Goal: Information Seeking & Learning: Find specific page/section

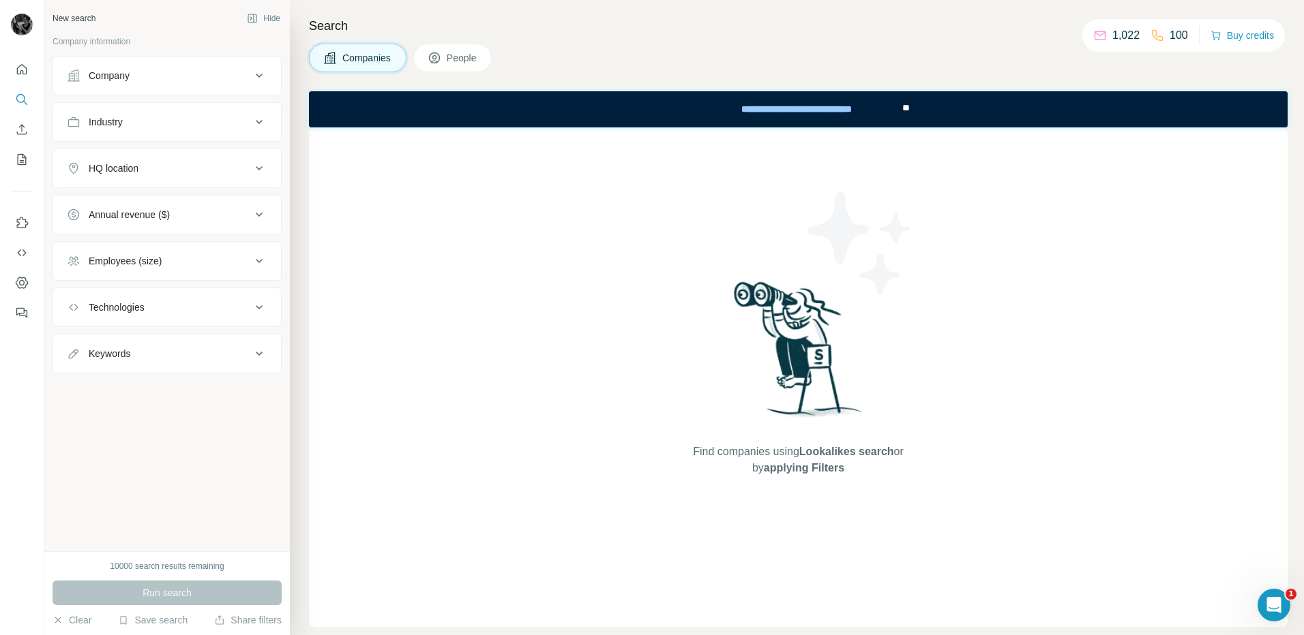
click at [1158, 192] on div "Find companies using Lookalikes search or by applying Filters" at bounding box center [798, 377] width 978 height 500
click at [254, 171] on icon at bounding box center [259, 168] width 16 height 16
click at [226, 208] on input "text" at bounding box center [167, 202] width 200 height 25
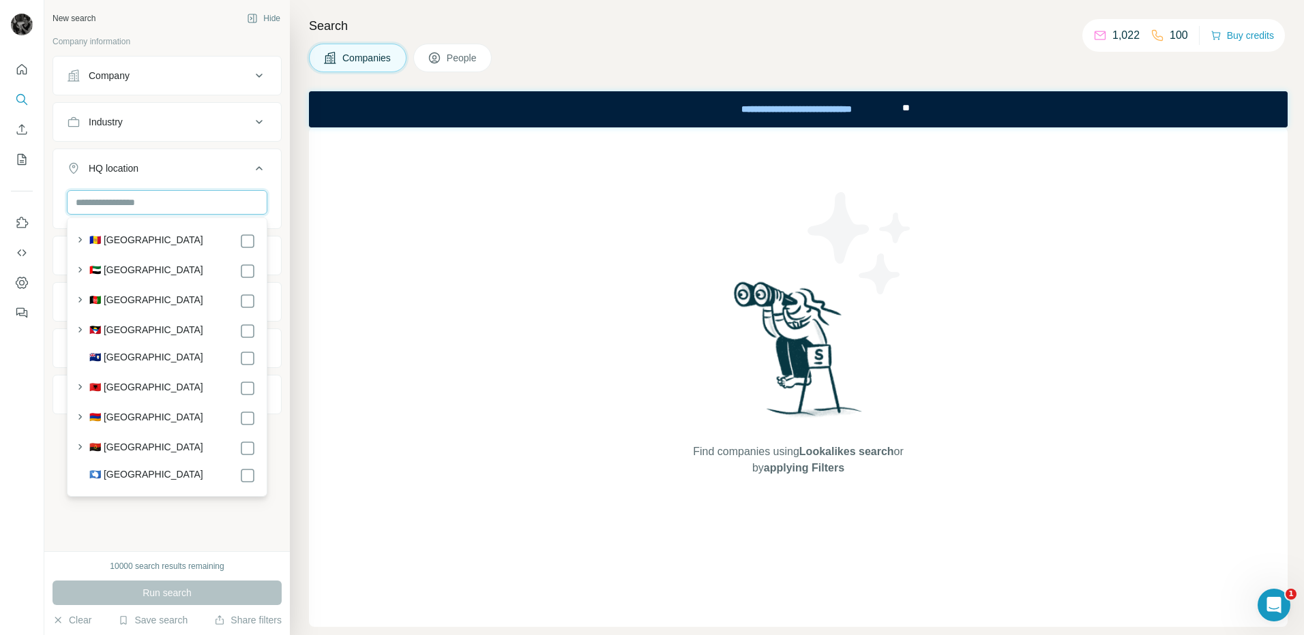
type input "*"
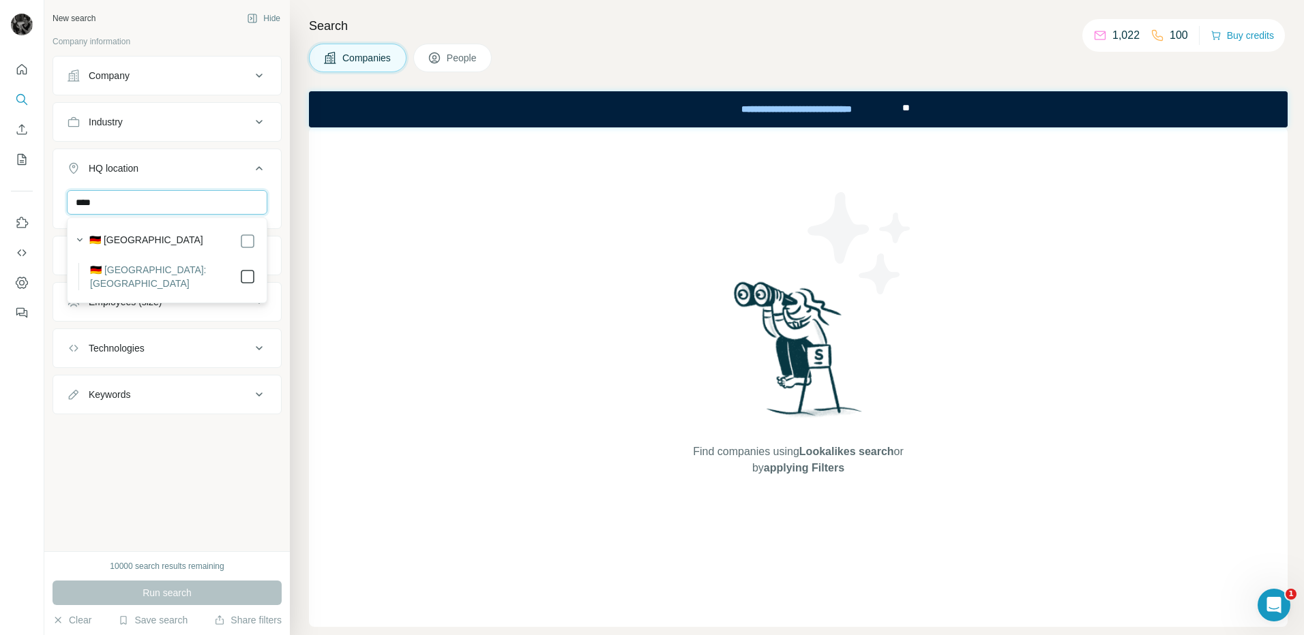
type input "****"
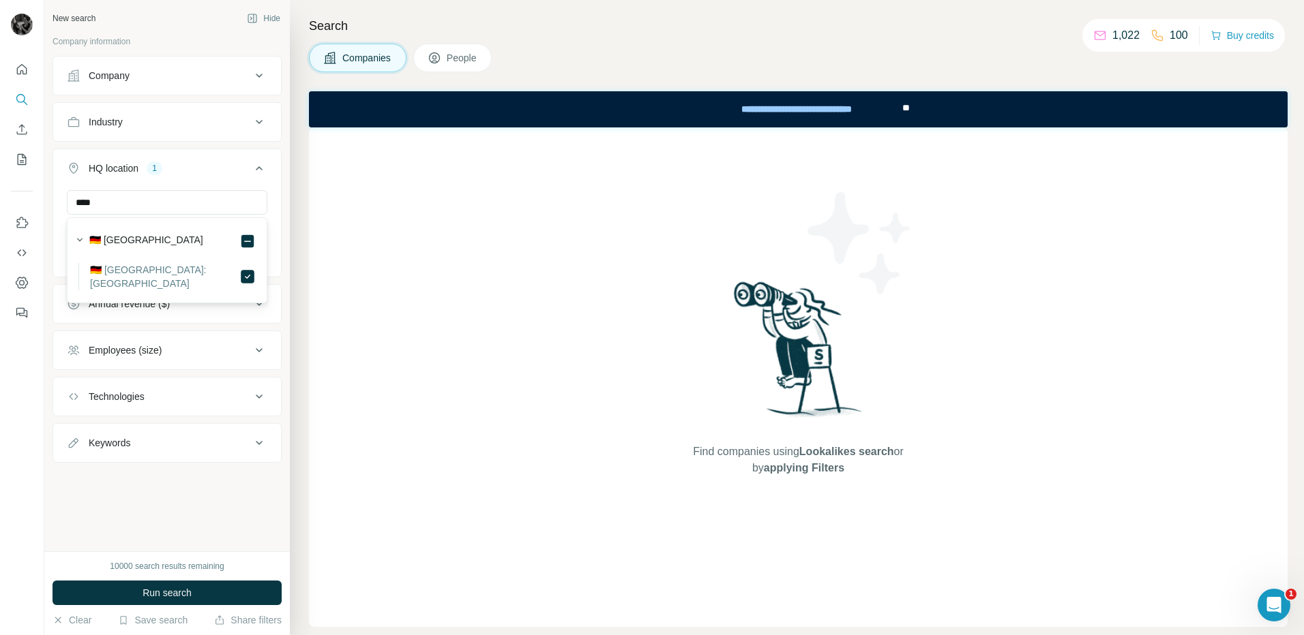
click at [303, 259] on div "Search Companies People Find companies using Lookalikes search or by applying F…" at bounding box center [797, 317] width 1014 height 635
click at [259, 349] on icon at bounding box center [259, 350] width 16 height 16
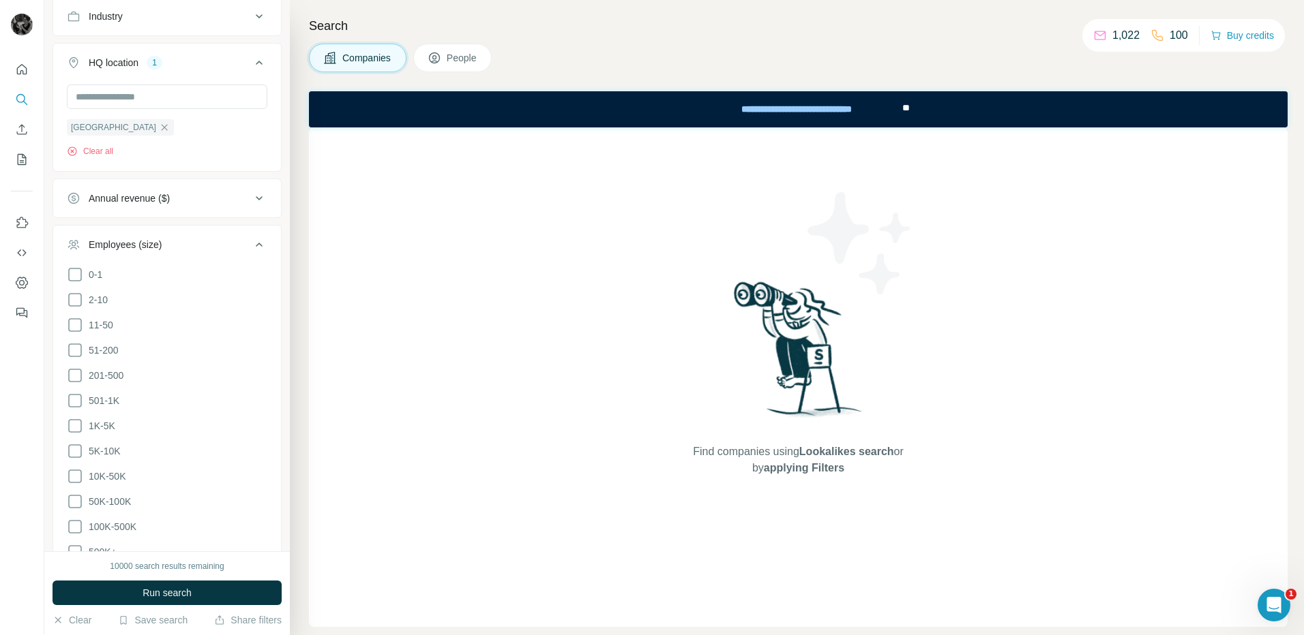
scroll to position [136, 0]
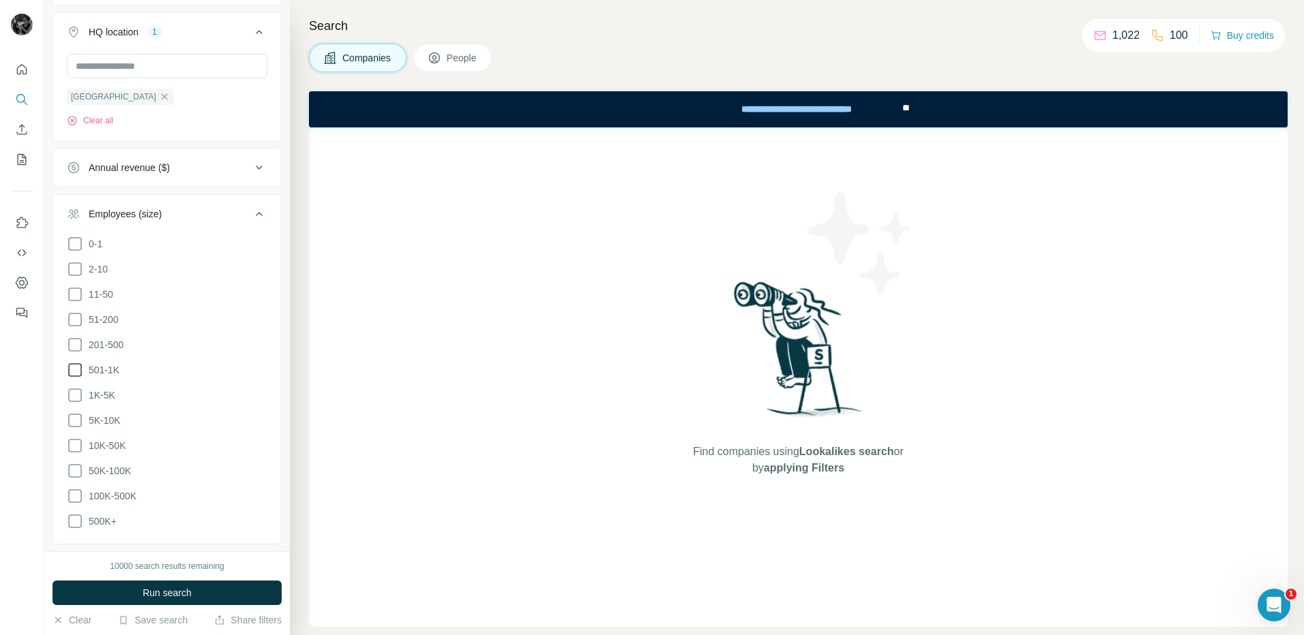
click at [74, 365] on icon at bounding box center [75, 370] width 16 height 16
click at [74, 389] on icon at bounding box center [75, 395] width 16 height 16
click at [75, 419] on icon at bounding box center [75, 420] width 16 height 16
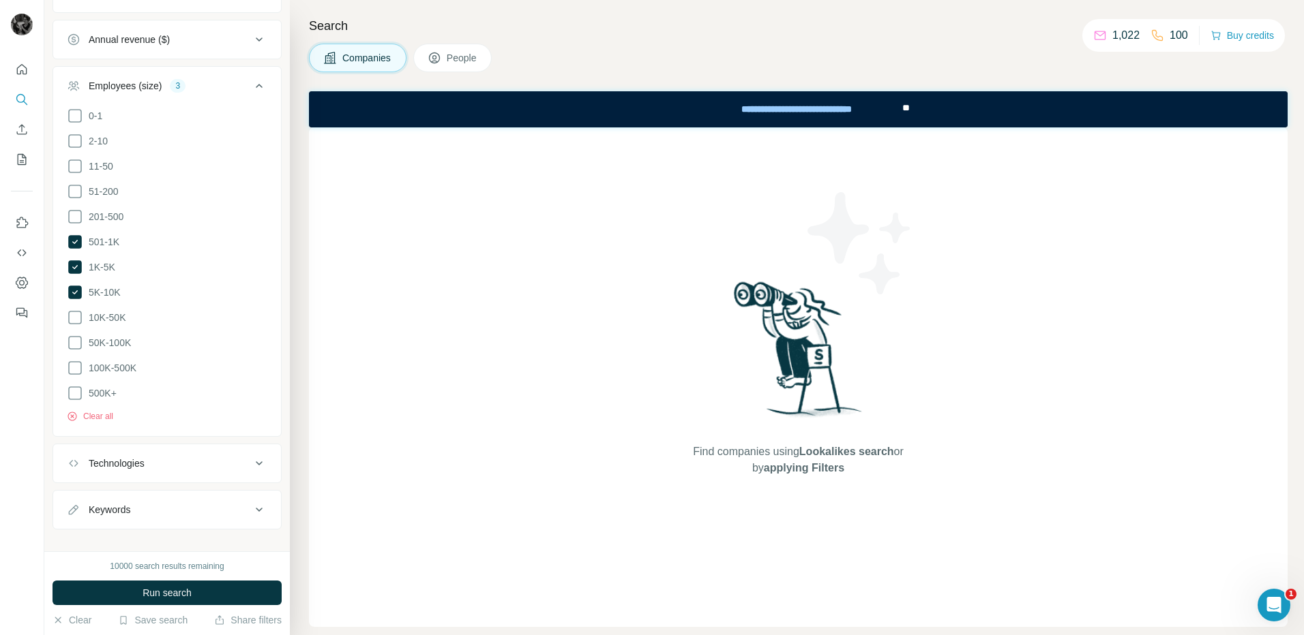
scroll to position [273, 0]
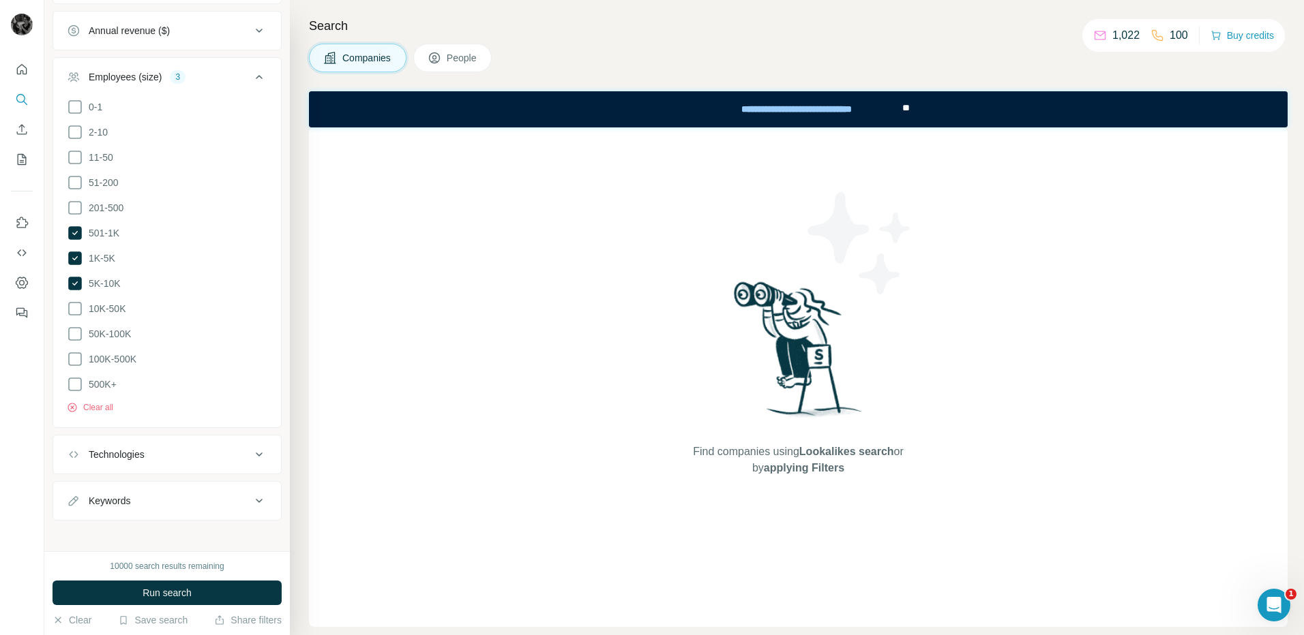
click at [251, 493] on icon at bounding box center [259, 501] width 16 height 16
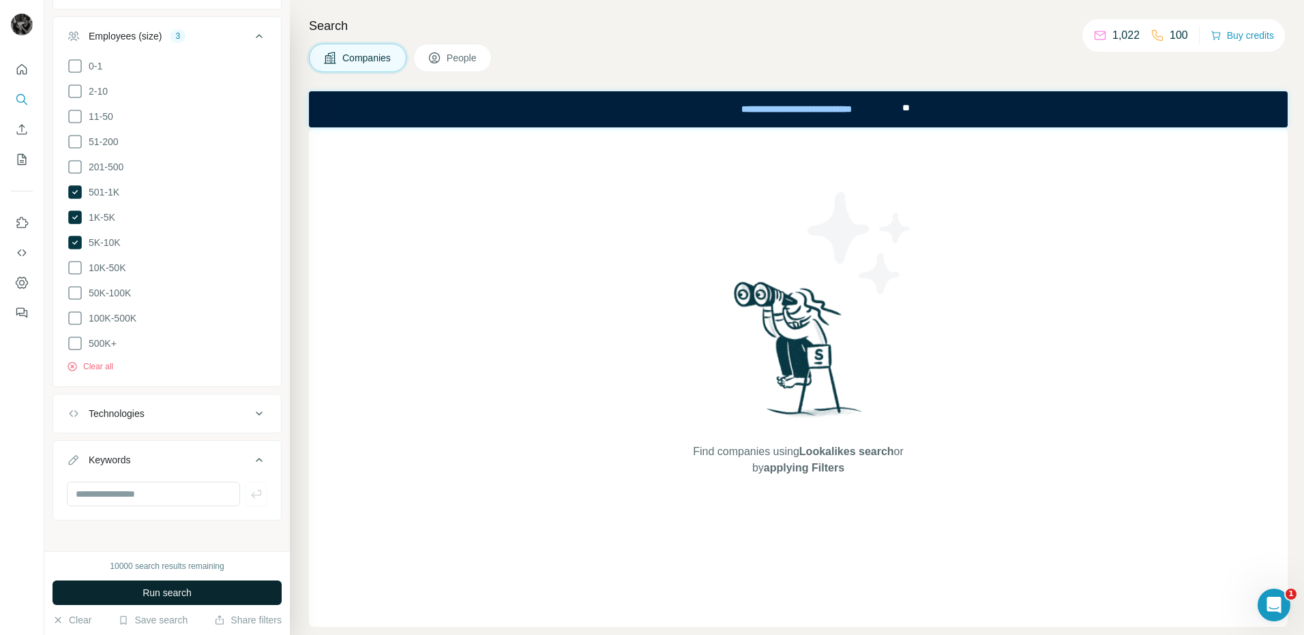
click at [212, 595] on button "Run search" at bounding box center [166, 593] width 229 height 25
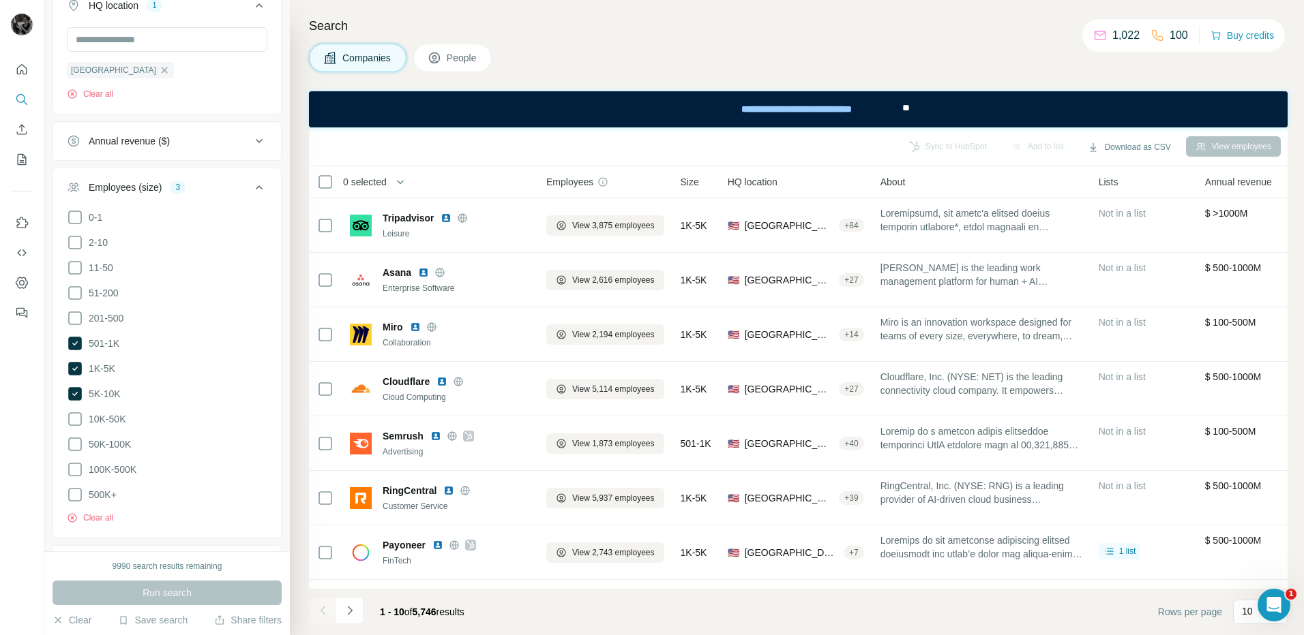
scroll to position [0, 0]
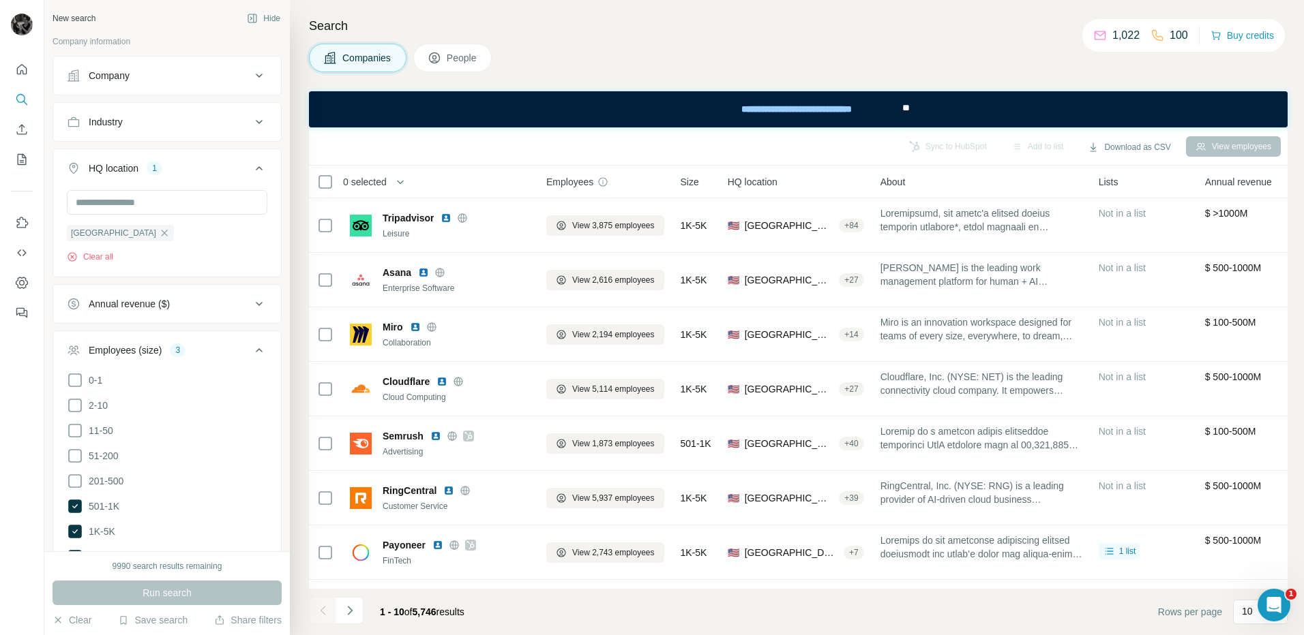
click at [251, 118] on icon at bounding box center [259, 122] width 16 height 16
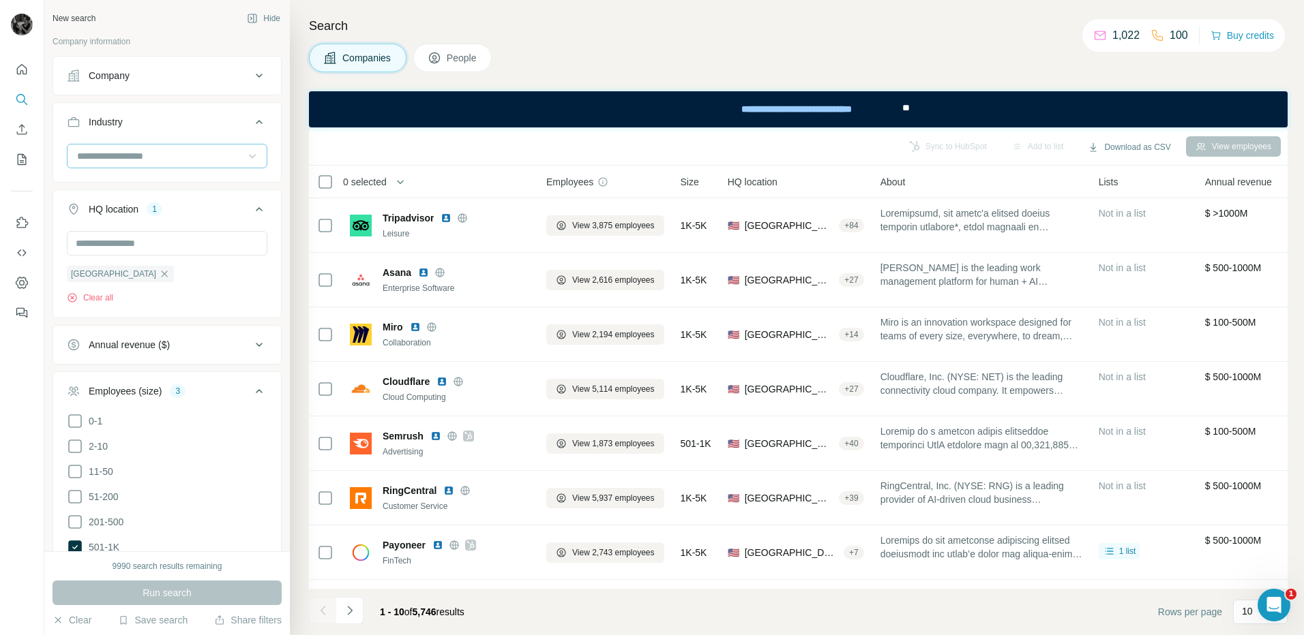
click at [245, 151] on icon at bounding box center [252, 156] width 14 height 14
click at [278, 117] on div "New search Hide Company information Company Industry HQ location 1 Bavaria Clea…" at bounding box center [166, 276] width 245 height 552
click at [252, 346] on icon at bounding box center [259, 345] width 16 height 16
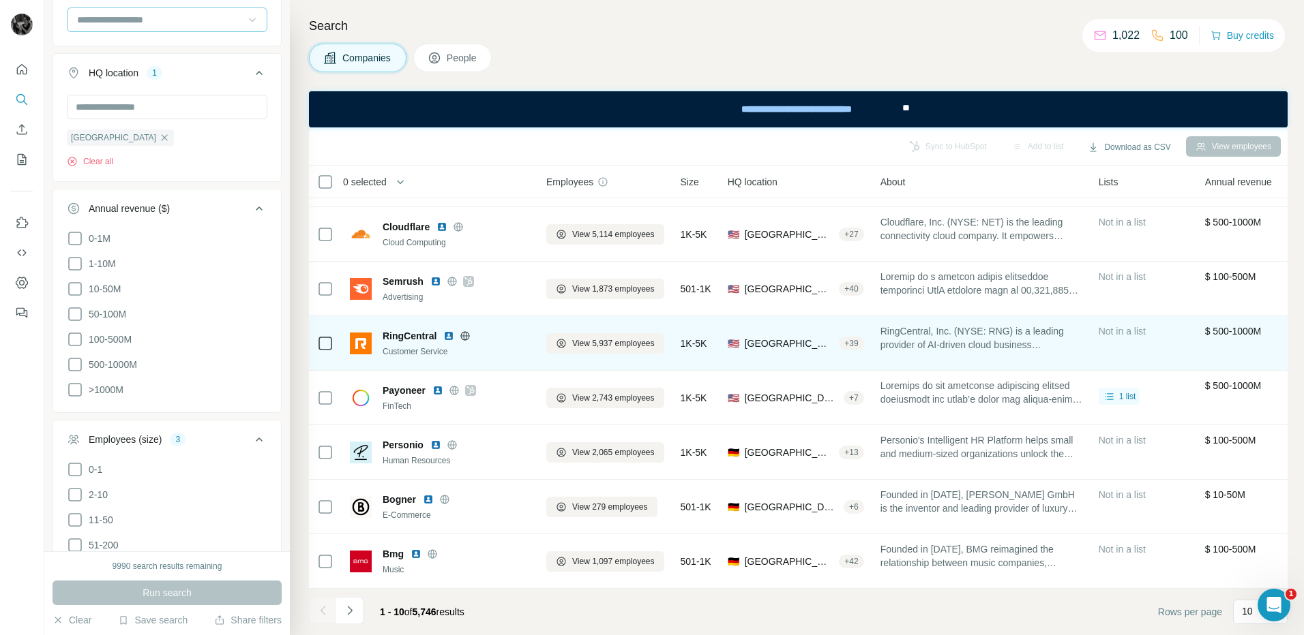
scroll to position [0, 0]
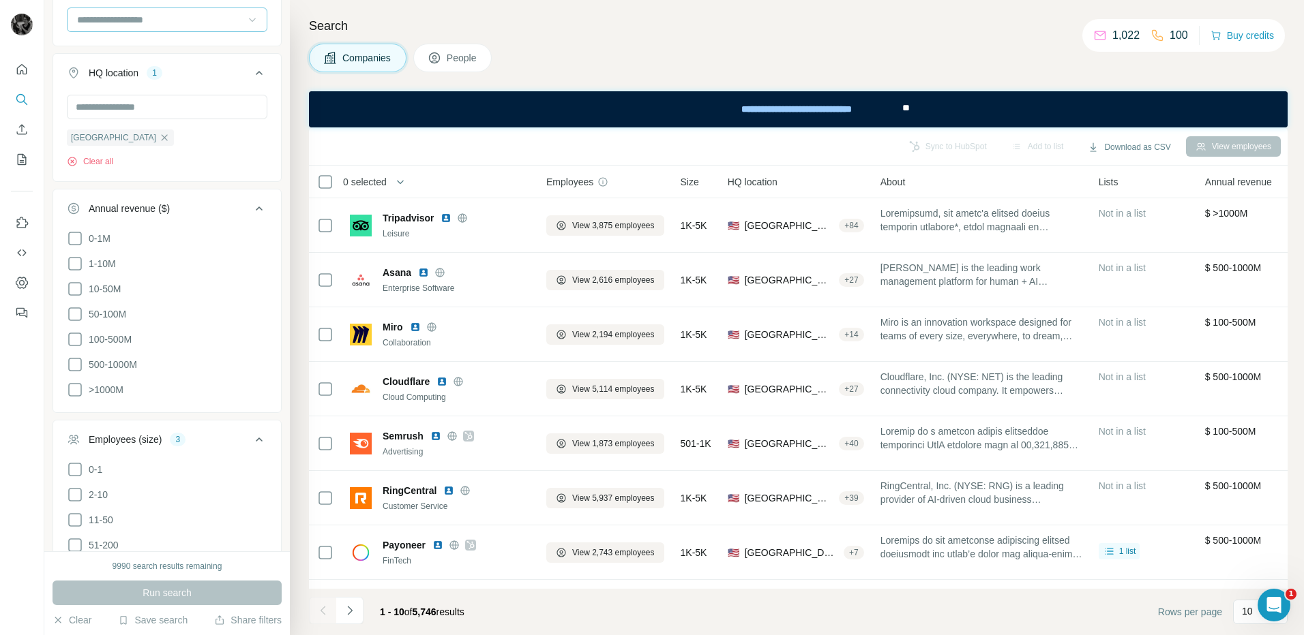
click at [441, 57] on icon at bounding box center [434, 58] width 14 height 14
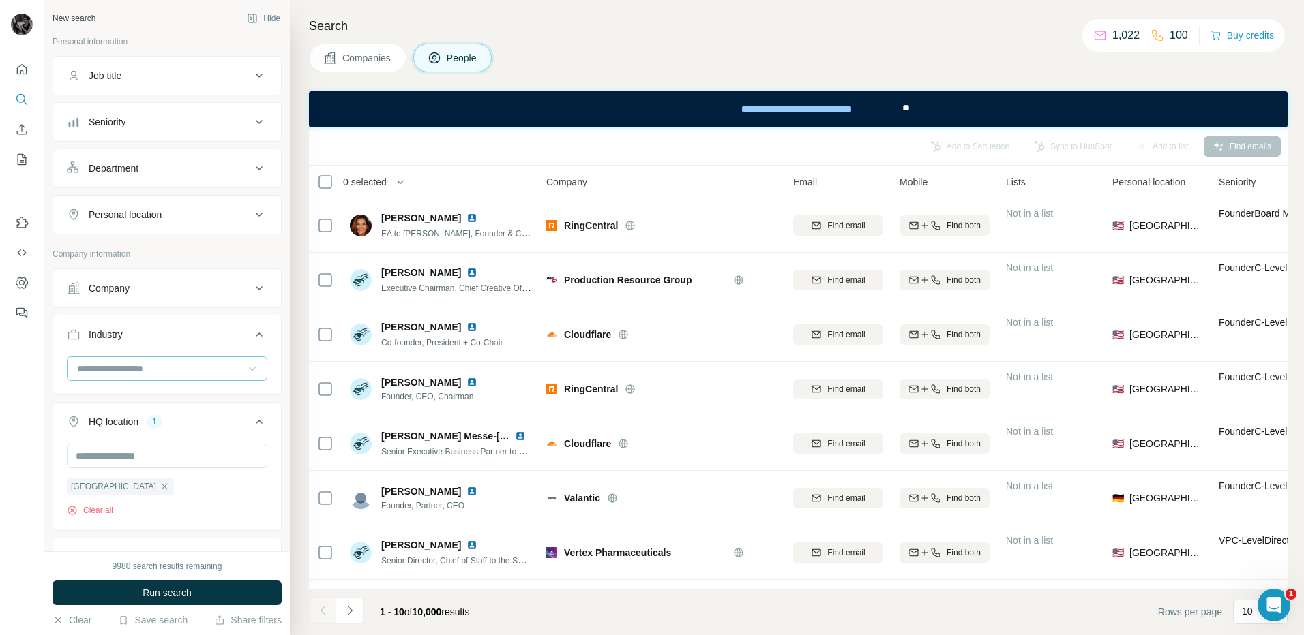
click at [251, 212] on icon at bounding box center [259, 215] width 16 height 16
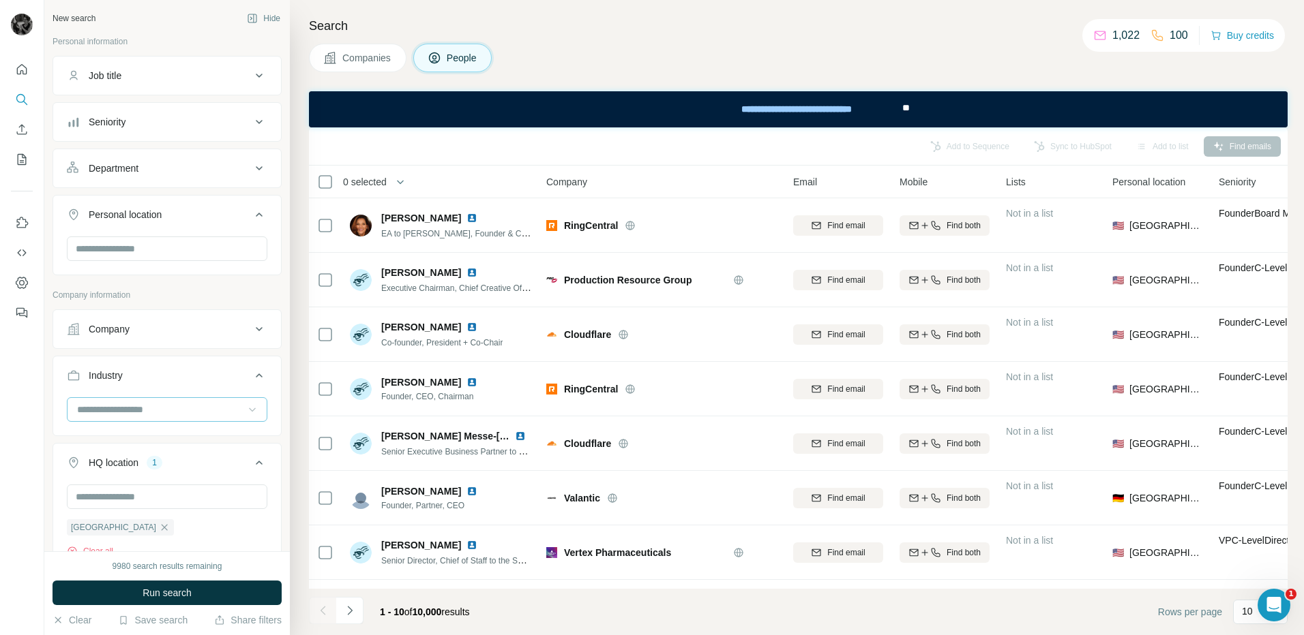
click at [365, 57] on span "Companies" at bounding box center [367, 58] width 50 height 14
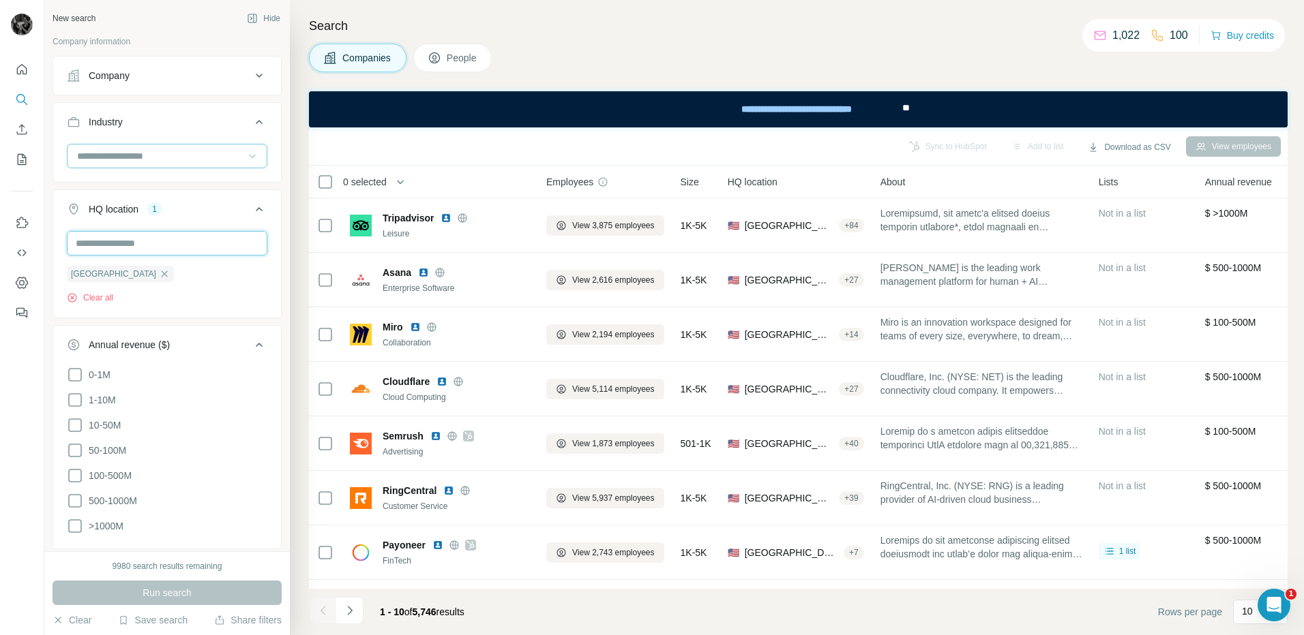
click at [143, 243] on input "text" at bounding box center [167, 243] width 200 height 25
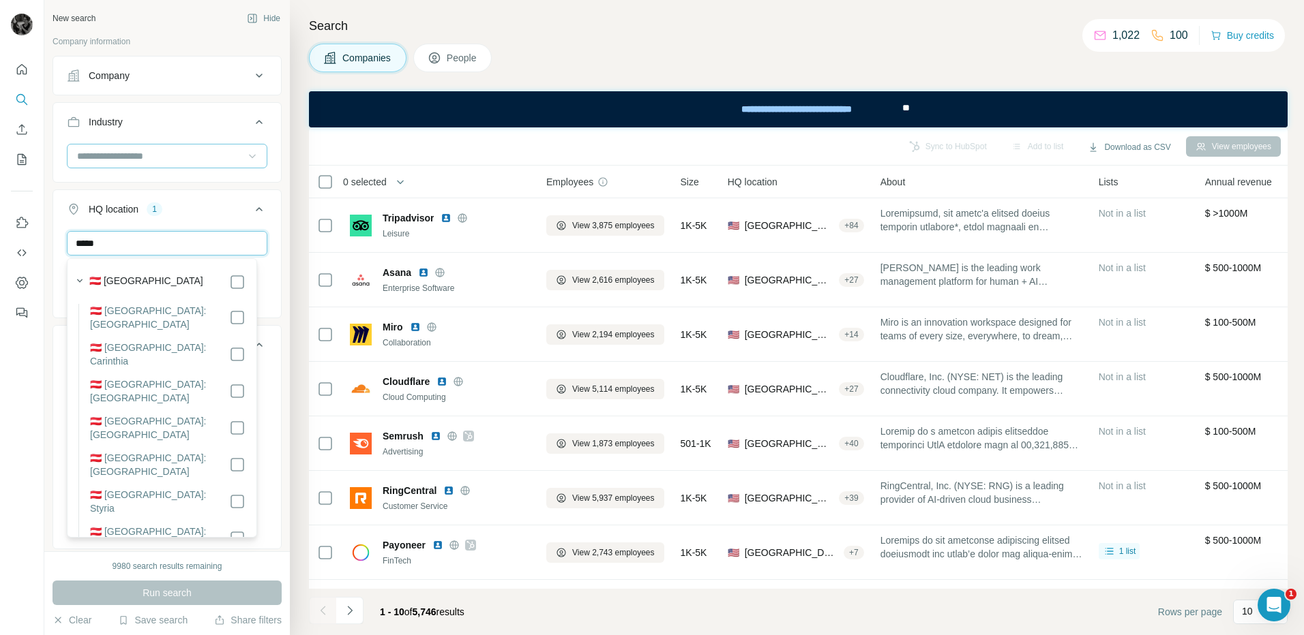
type input "*****"
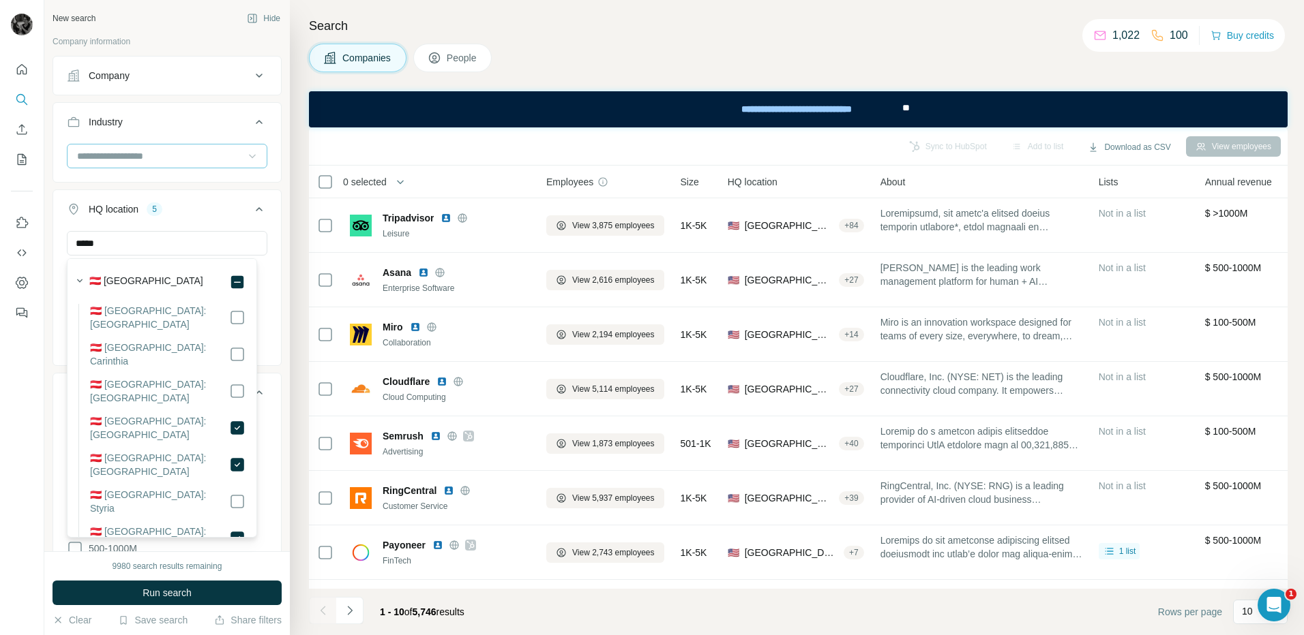
click at [299, 85] on div "Search Companies People Sync to HubSpot Add to list Download as CSV View employ…" at bounding box center [797, 317] width 1014 height 635
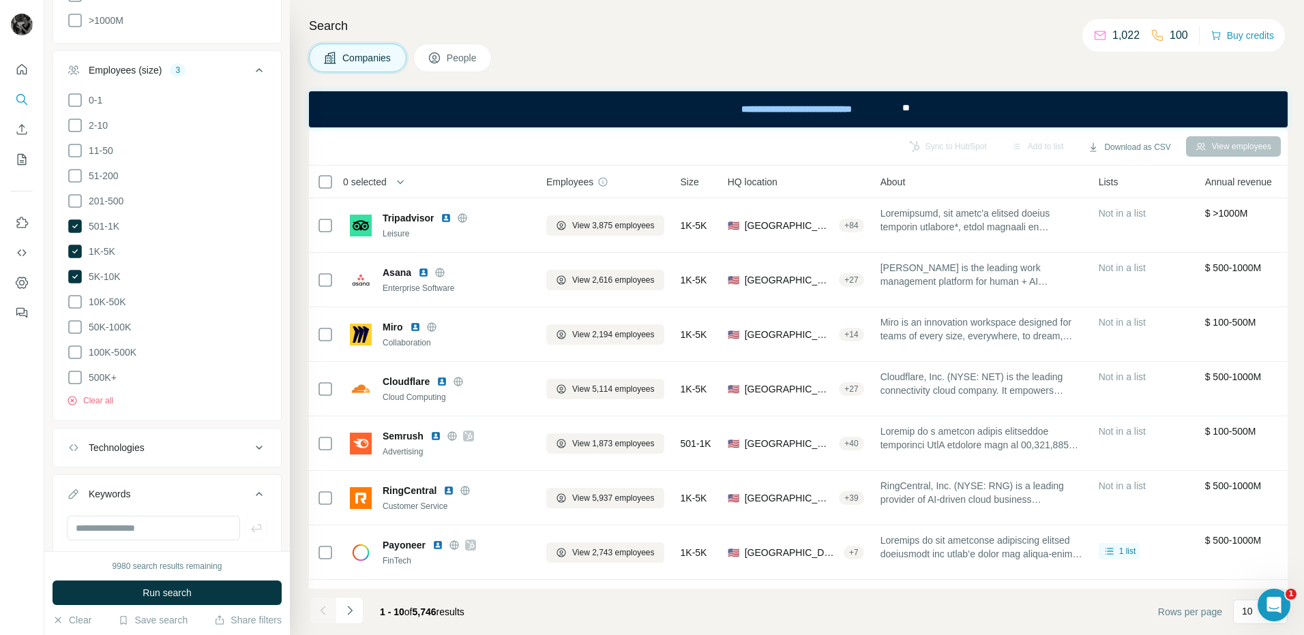
scroll to position [560, 0]
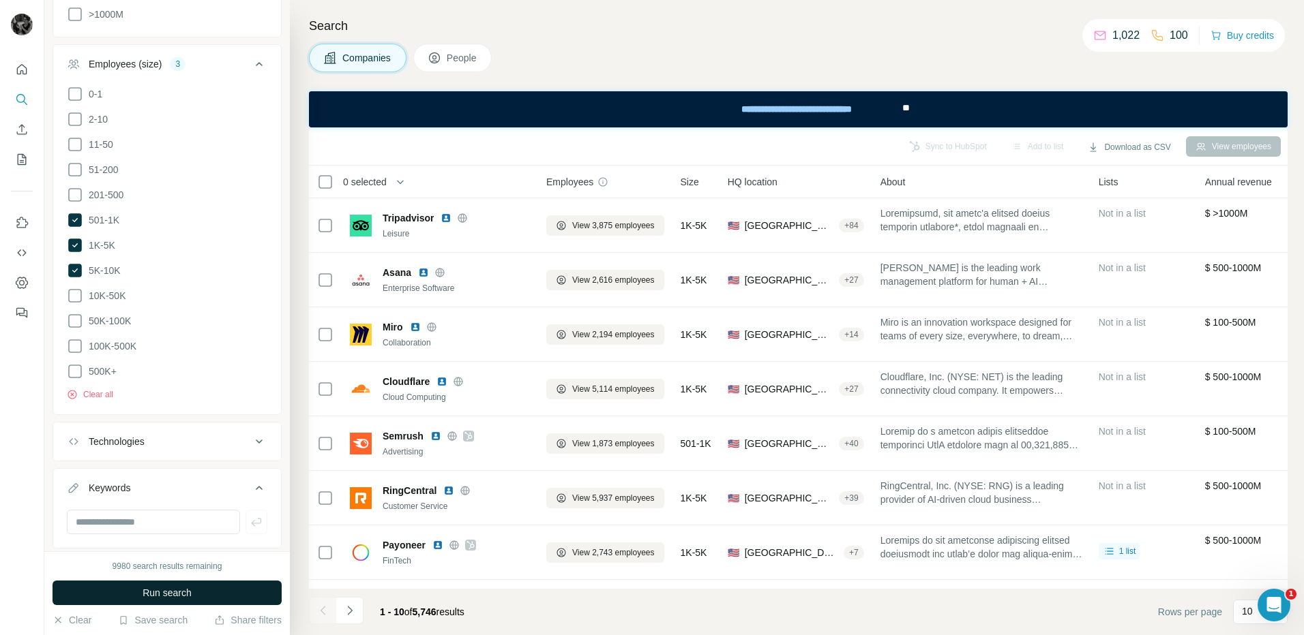
click at [194, 599] on button "Run search" at bounding box center [166, 593] width 229 height 25
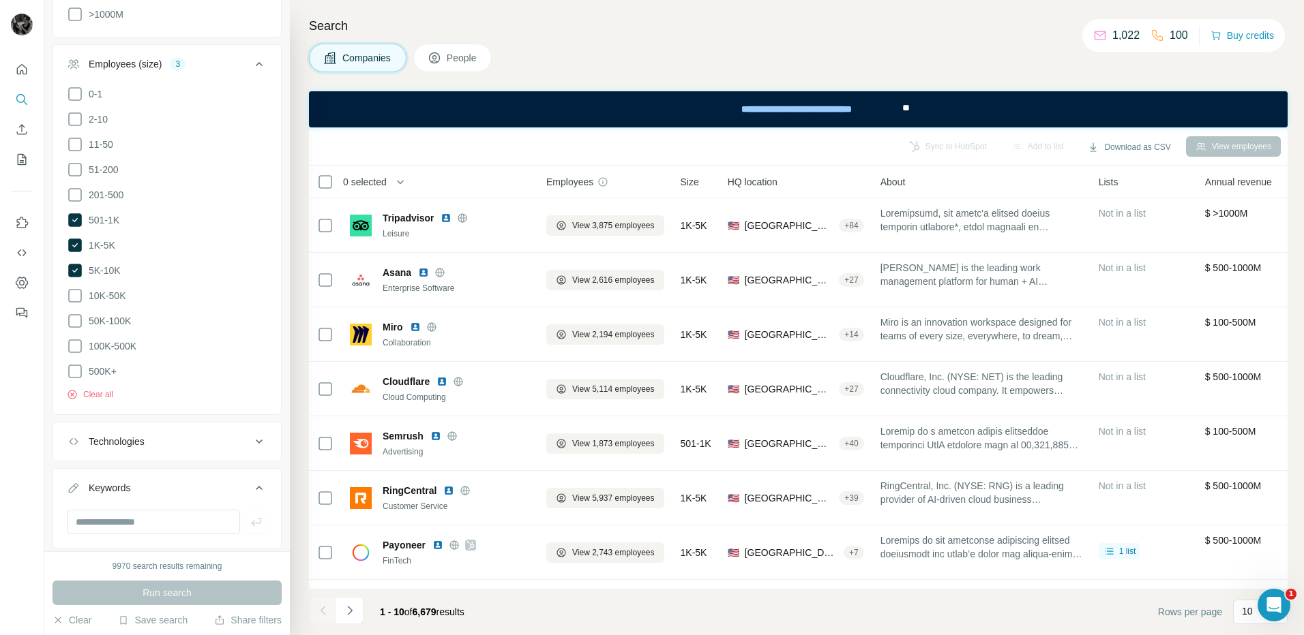
click at [467, 57] on span "People" at bounding box center [462, 58] width 31 height 14
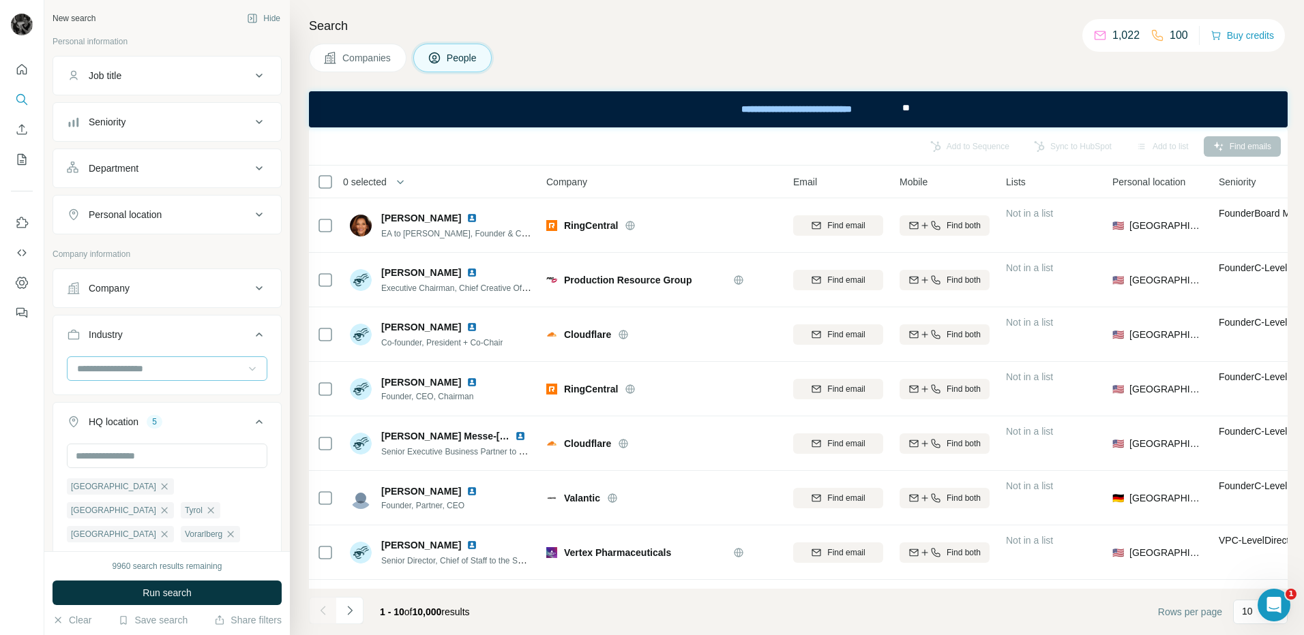
click at [256, 76] on icon at bounding box center [259, 76] width 7 height 4
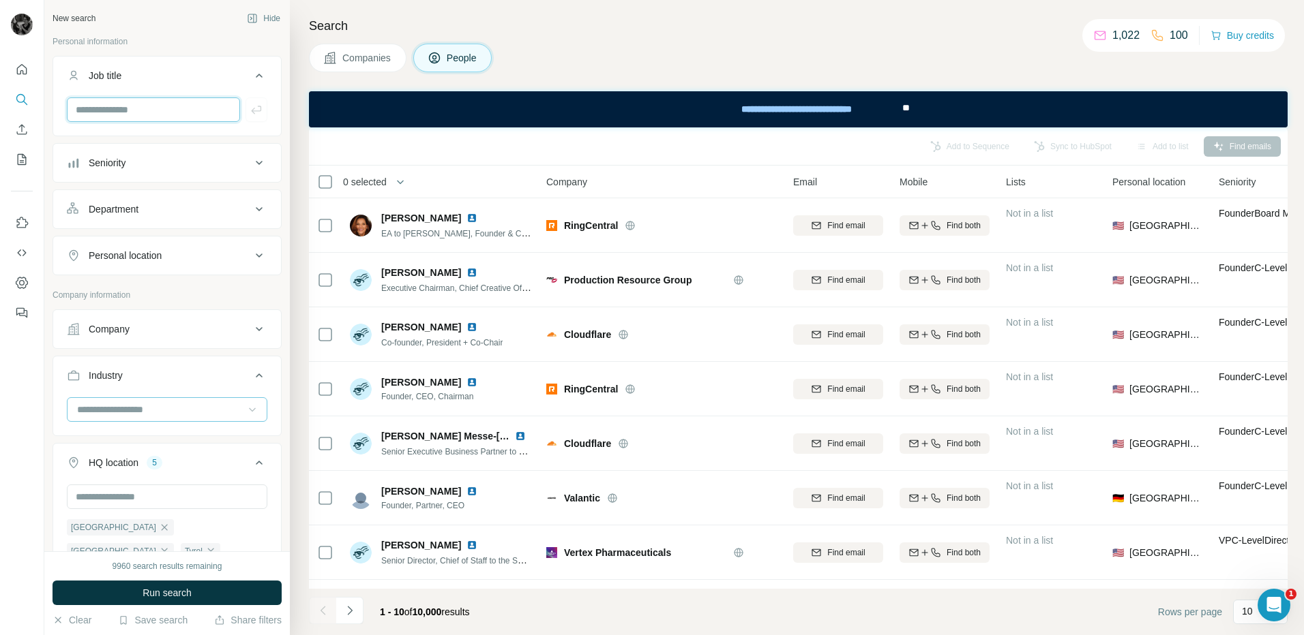
click at [209, 107] on input "text" at bounding box center [153, 109] width 173 height 25
click at [116, 111] on input "**********" at bounding box center [153, 109] width 173 height 25
type input "**********"
click at [250, 112] on icon "button" at bounding box center [257, 110] width 14 height 14
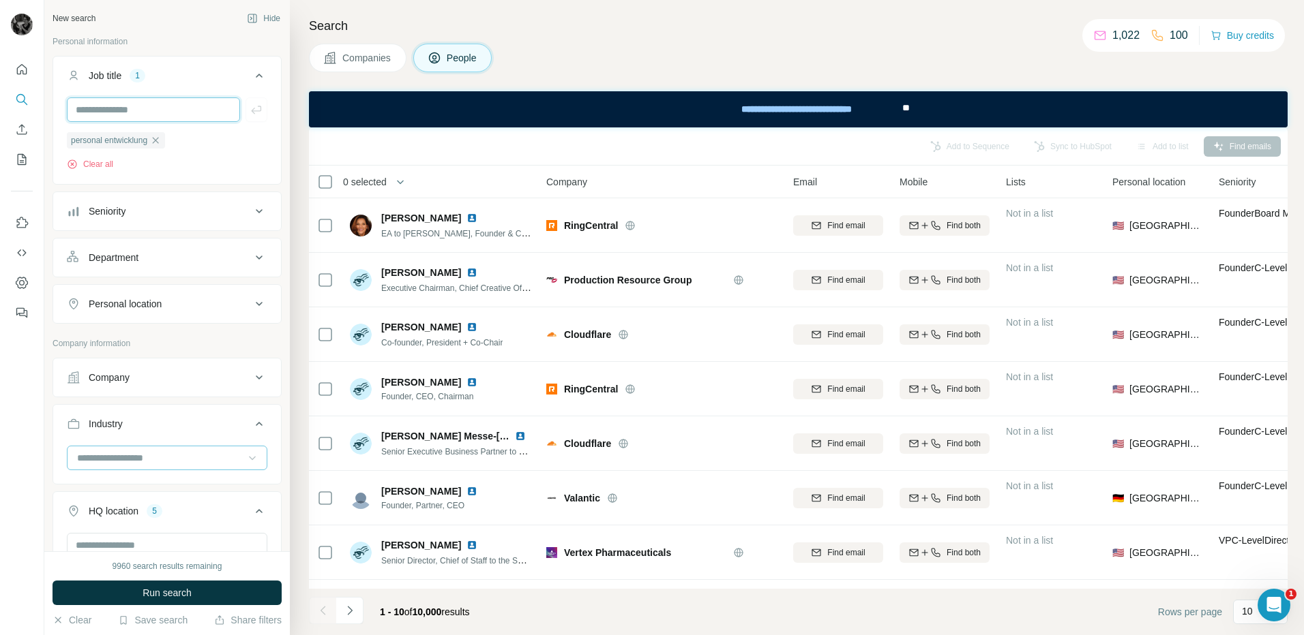
click at [168, 110] on input "text" at bounding box center [153, 109] width 173 height 25
type input "**********"
click at [251, 113] on icon "button" at bounding box center [256, 110] width 10 height 8
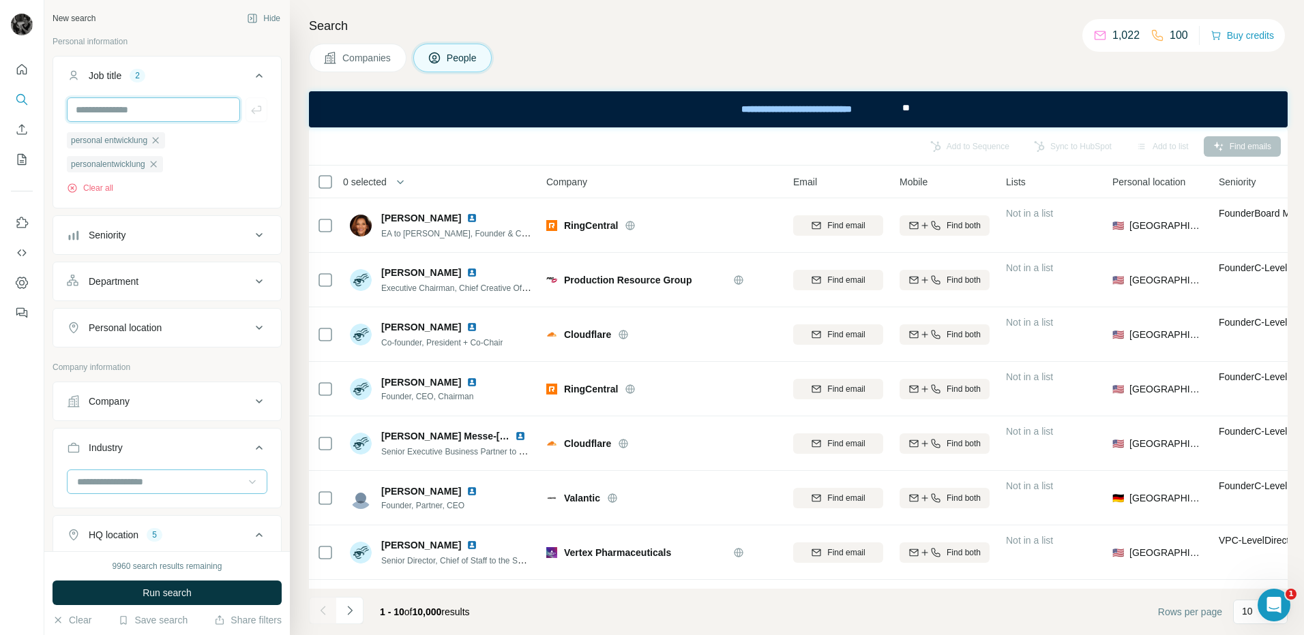
click at [175, 108] on input "text" at bounding box center [153, 109] width 173 height 25
type input "**********"
type input "*"
type input "**********"
